Goal: Task Accomplishment & Management: Manage account settings

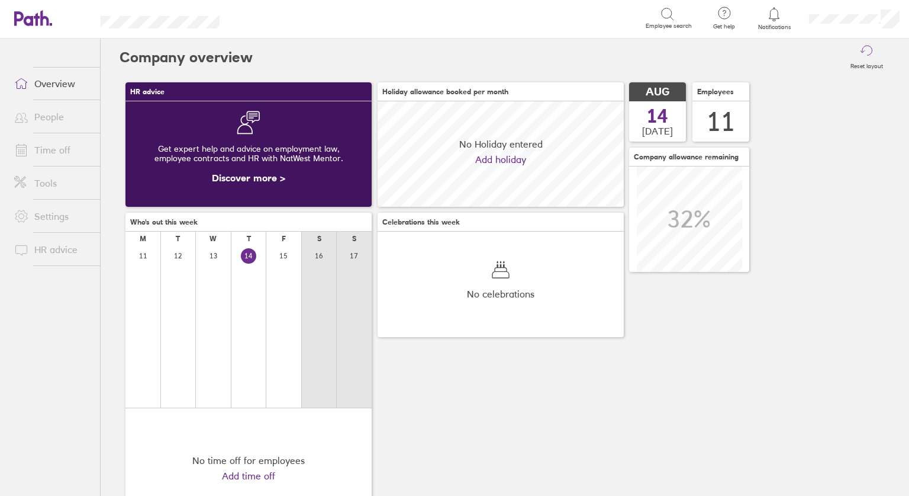
scroll to position [105, 246]
click at [57, 150] on link "Time off" at bounding box center [52, 150] width 95 height 24
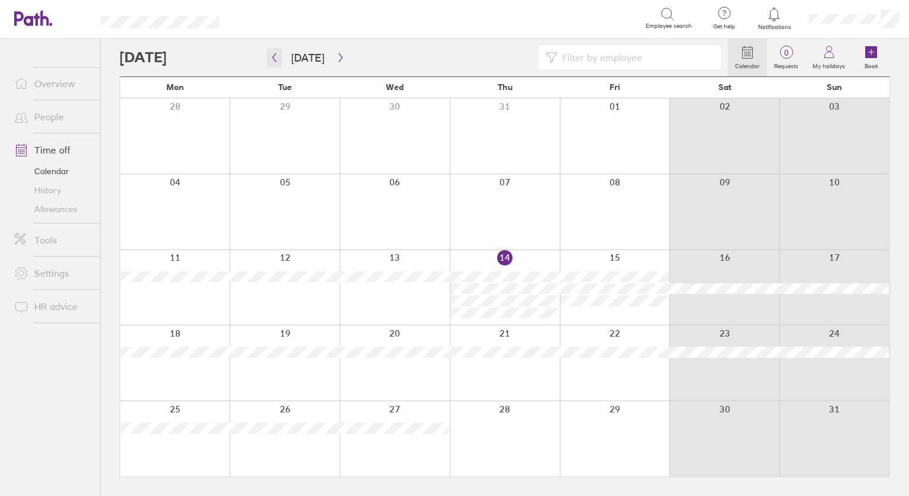
click at [274, 57] on icon "button" at bounding box center [274, 57] width 9 height 9
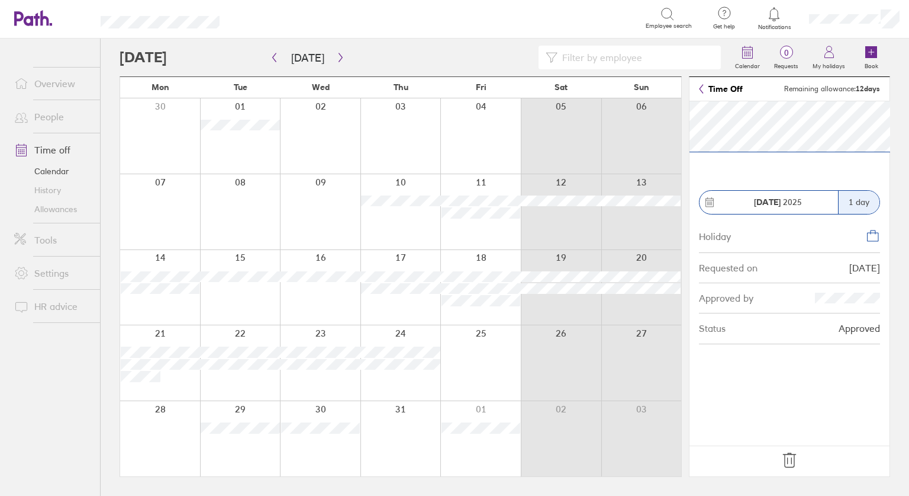
click at [792, 456] on icon at bounding box center [789, 460] width 19 height 19
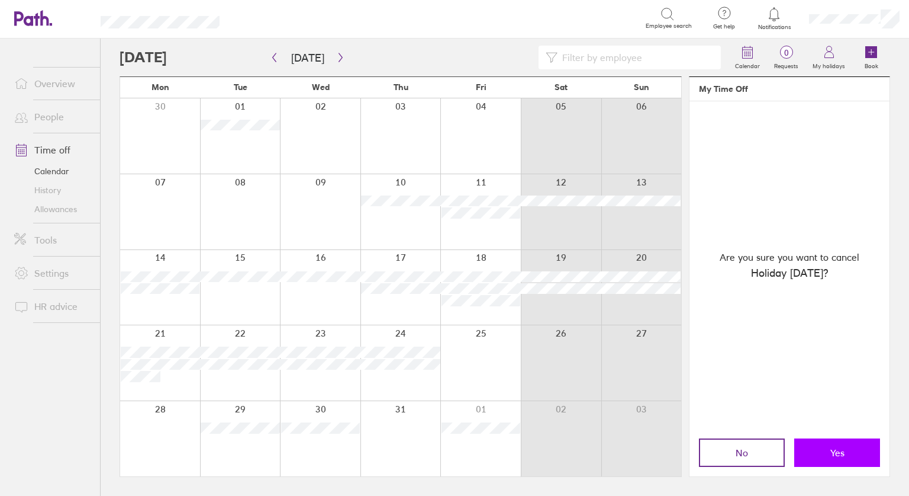
click at [825, 454] on button "Yes" at bounding box center [838, 452] width 86 height 28
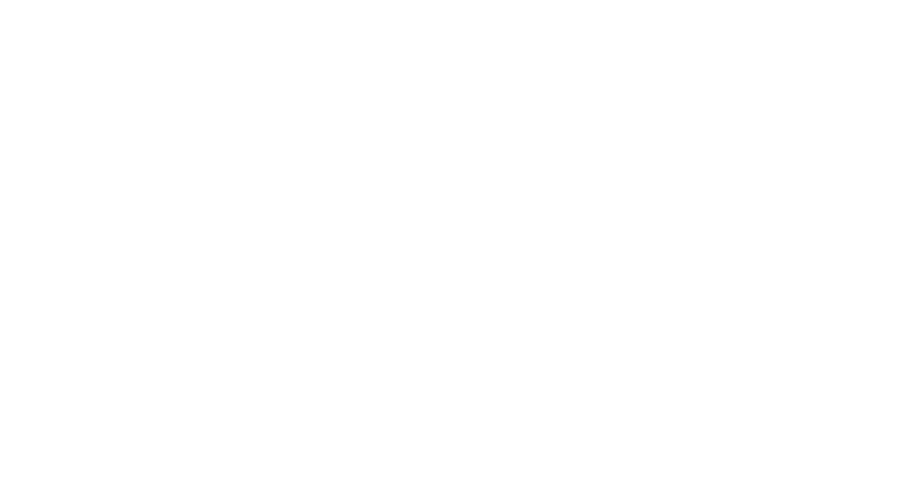
click at [81, 134] on div at bounding box center [454, 248] width 909 height 496
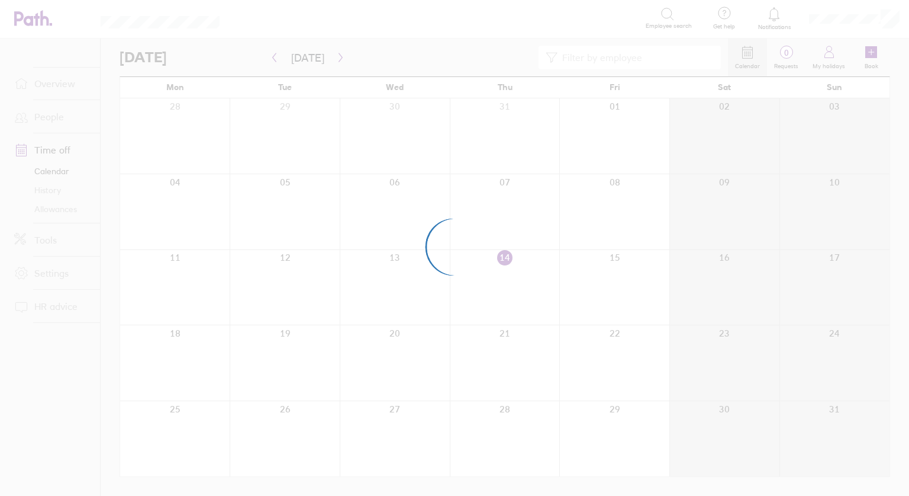
click at [54, 214] on div at bounding box center [454, 248] width 909 height 496
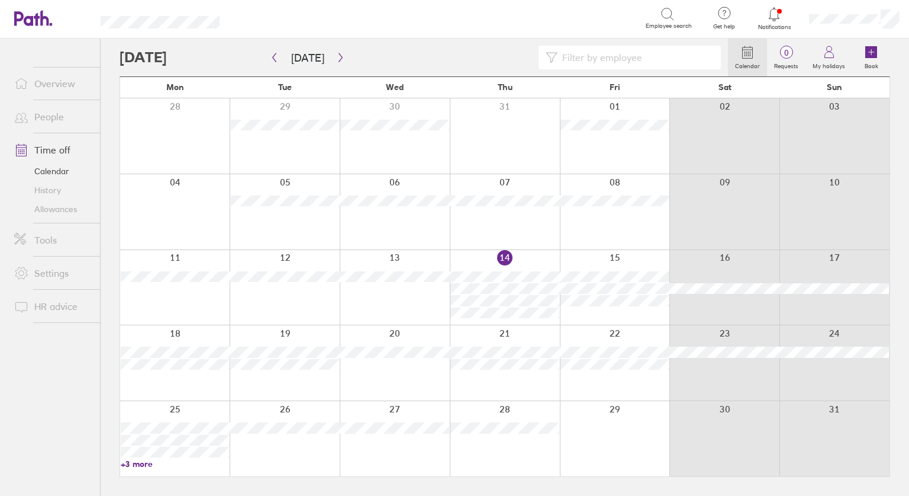
click at [51, 209] on link "Allowances" at bounding box center [52, 209] width 95 height 19
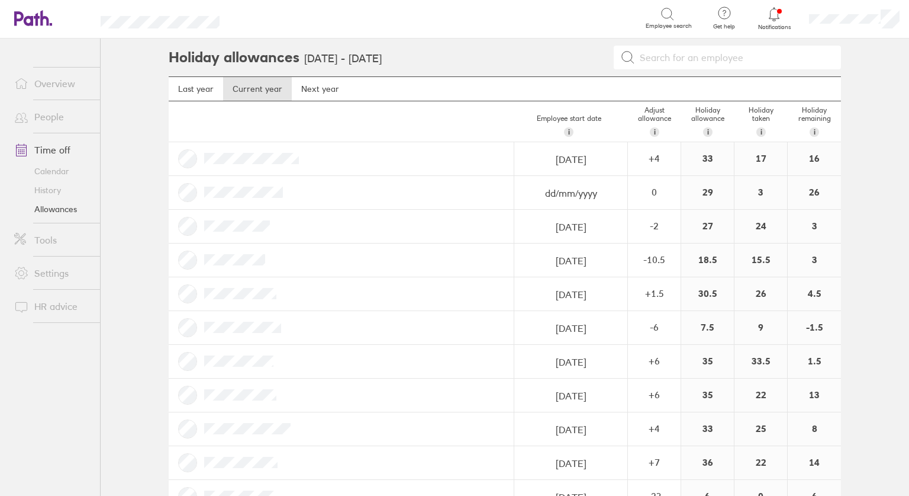
click at [188, 392] on div at bounding box center [342, 394] width 346 height 33
click at [649, 163] on div "+ 6" at bounding box center [655, 158] width 52 height 11
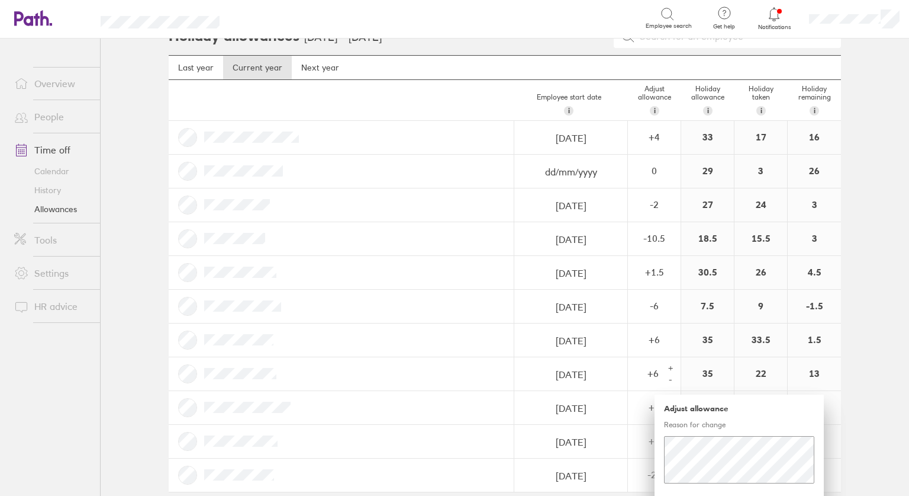
scroll to position [43, 0]
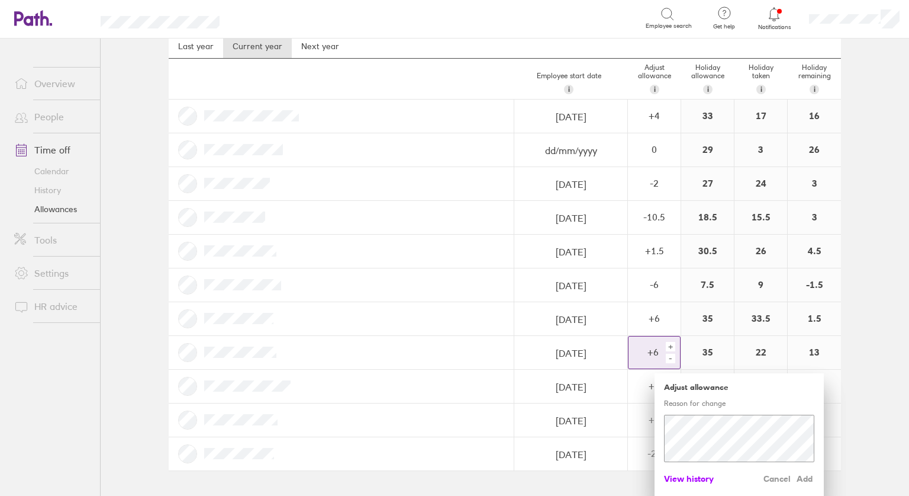
click at [674, 477] on span "View history" at bounding box center [689, 478] width 50 height 19
click at [695, 474] on span "Hide history" at bounding box center [687, 478] width 47 height 19
click at [695, 474] on span "View history" at bounding box center [689, 478] width 50 height 19
click at [695, 474] on span "Hide history" at bounding box center [687, 478] width 47 height 19
click at [679, 475] on span "View history" at bounding box center [689, 478] width 50 height 19
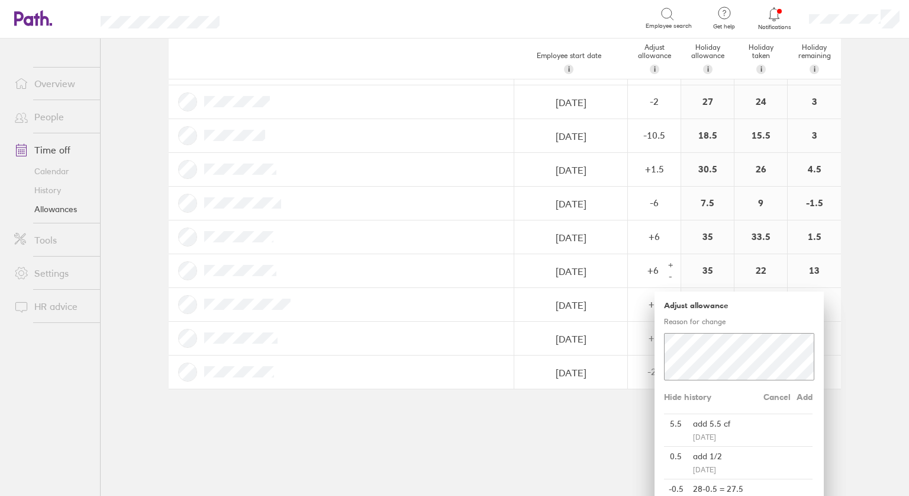
scroll to position [101, 0]
